Goal: Complete application form

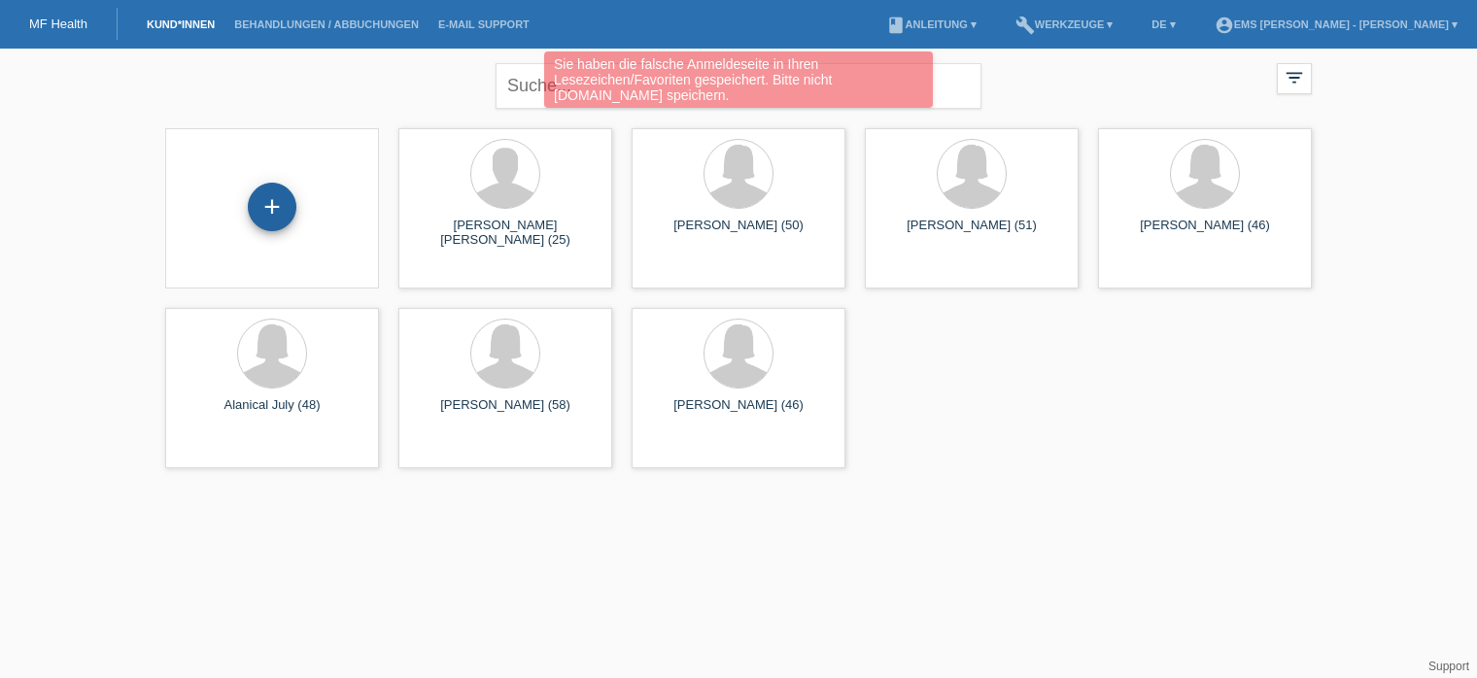
click at [282, 213] on div "+" at bounding box center [272, 207] width 49 height 49
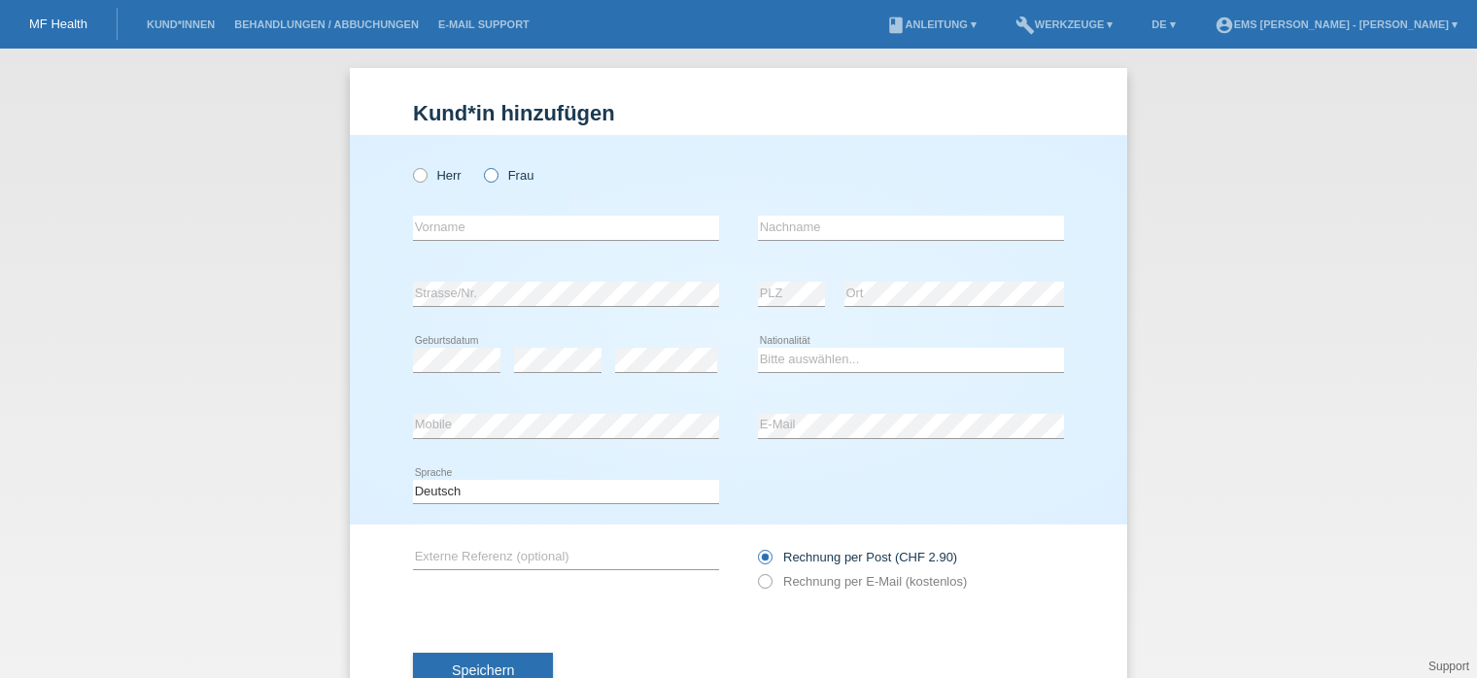
click at [481, 165] on icon at bounding box center [481, 165] width 0 height 0
click at [484, 174] on input "Frau" at bounding box center [490, 174] width 13 height 13
radio input "true"
click at [434, 226] on input "text" at bounding box center [566, 228] width 306 height 24
type input "Pape"
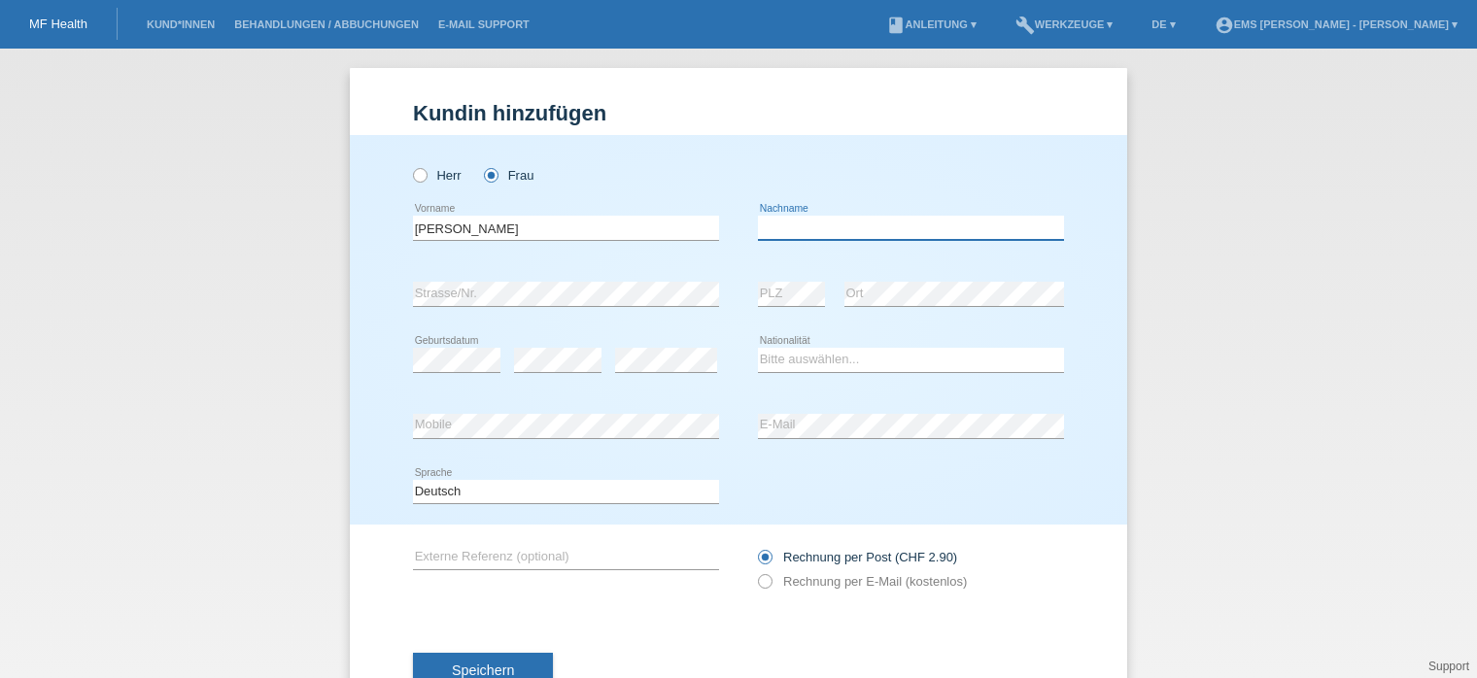
click at [769, 226] on input "text" at bounding box center [911, 228] width 306 height 24
type input "Angela"
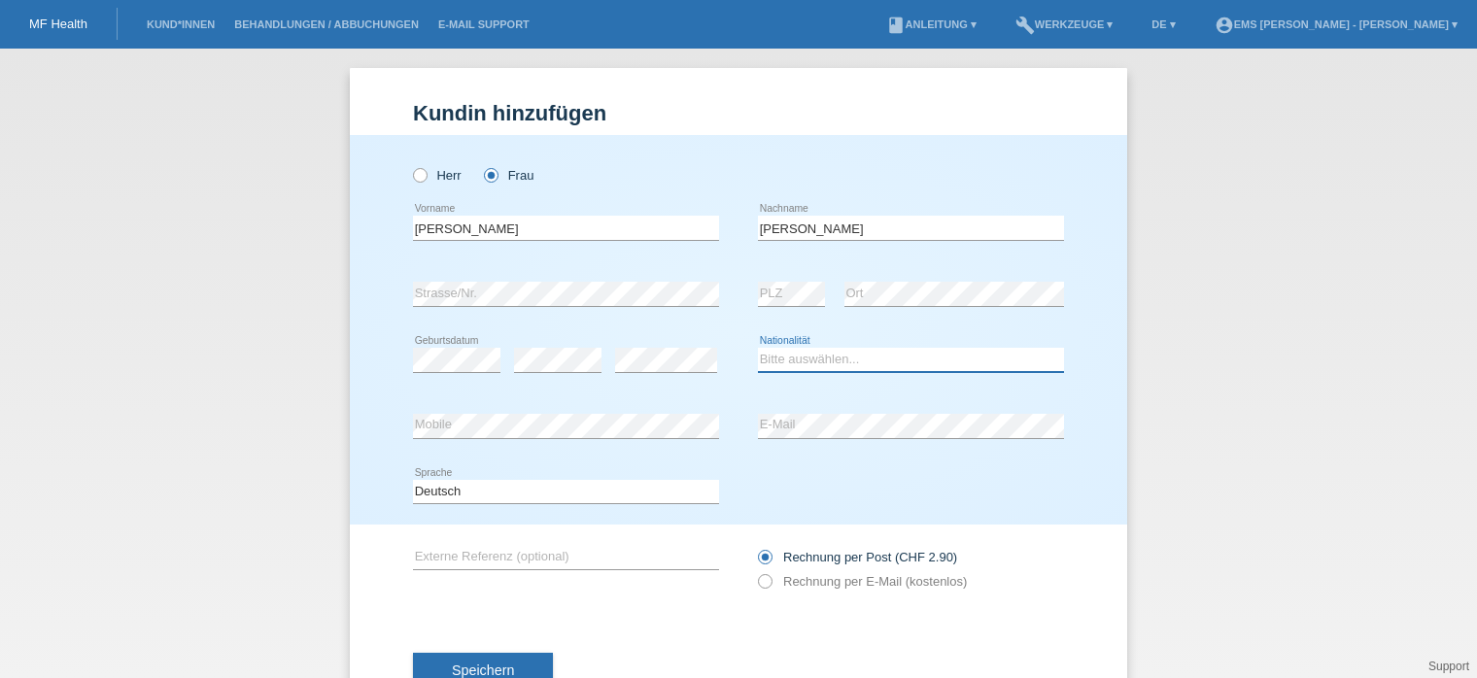
click at [758, 360] on select "Bitte auswählen... Schweiz Deutschland Liechtenstein Österreich ------------ Af…" at bounding box center [911, 359] width 306 height 23
click at [761, 361] on select "Bitte auswählen... Schweiz Deutschland Liechtenstein Österreich ------------ Af…" at bounding box center [911, 359] width 306 height 23
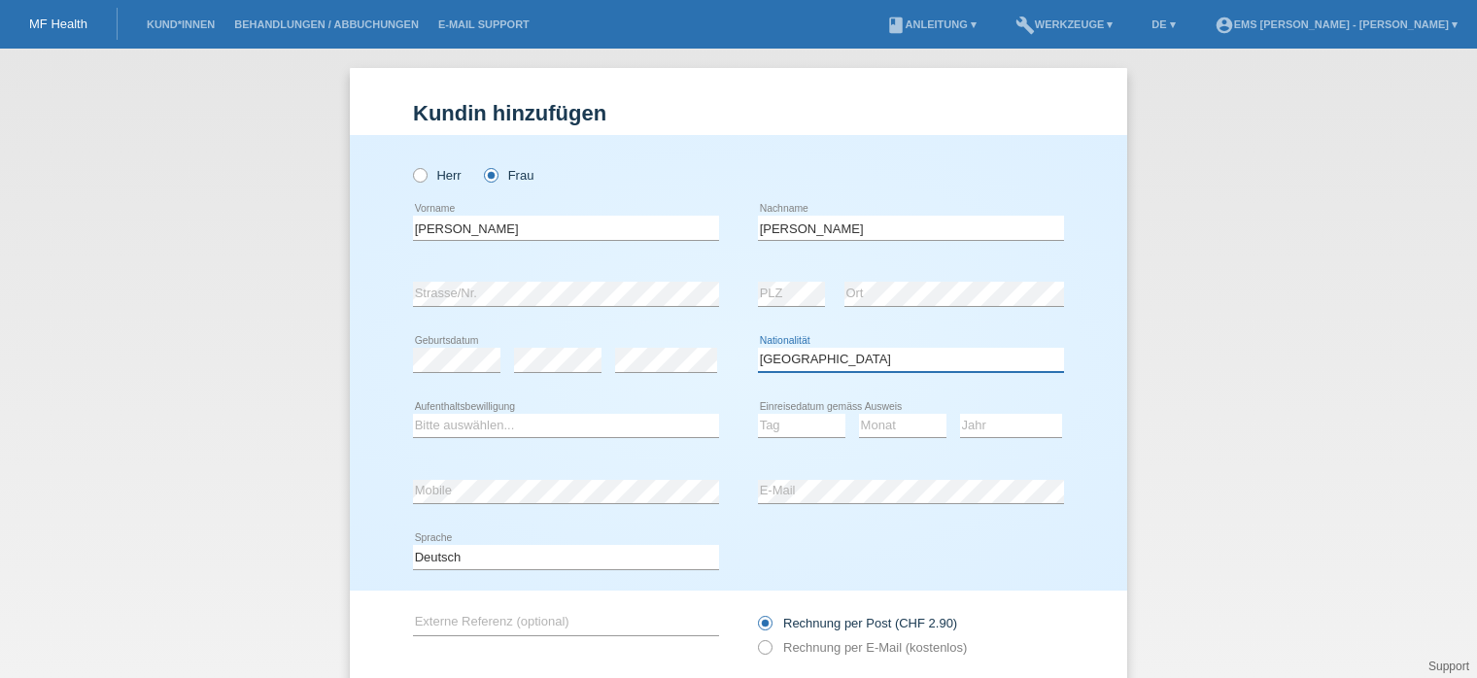
click at [771, 361] on select "Bitte auswählen... Schweiz Deutschland Liechtenstein Österreich ------------ Af…" at bounding box center [911, 359] width 306 height 23
select select "CH"
click at [758, 348] on select "Bitte auswählen... Schweiz Deutschland Liechtenstein Österreich ------------ Af…" at bounding box center [911, 359] width 306 height 23
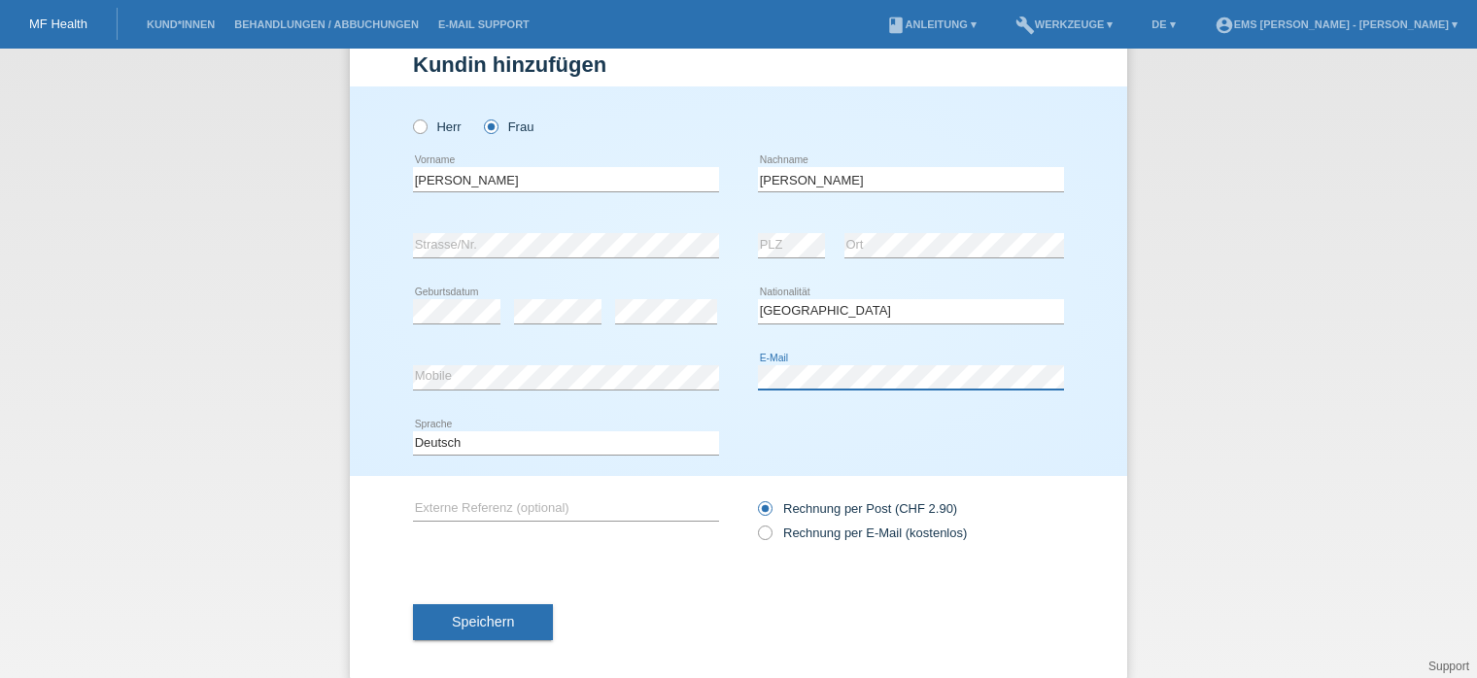
scroll to position [68, 0]
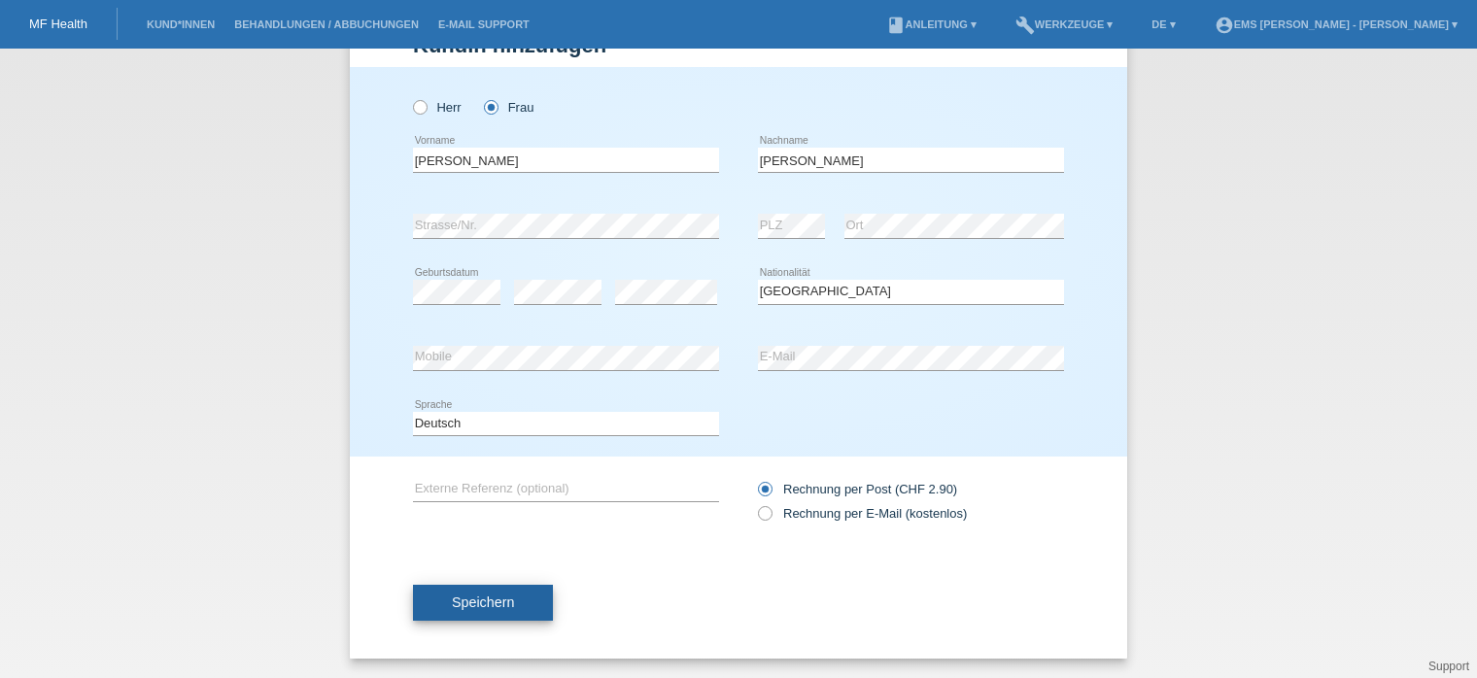
click at [474, 595] on span "Speichern" at bounding box center [483, 603] width 62 height 16
